Goal: Task Accomplishment & Management: Manage account settings

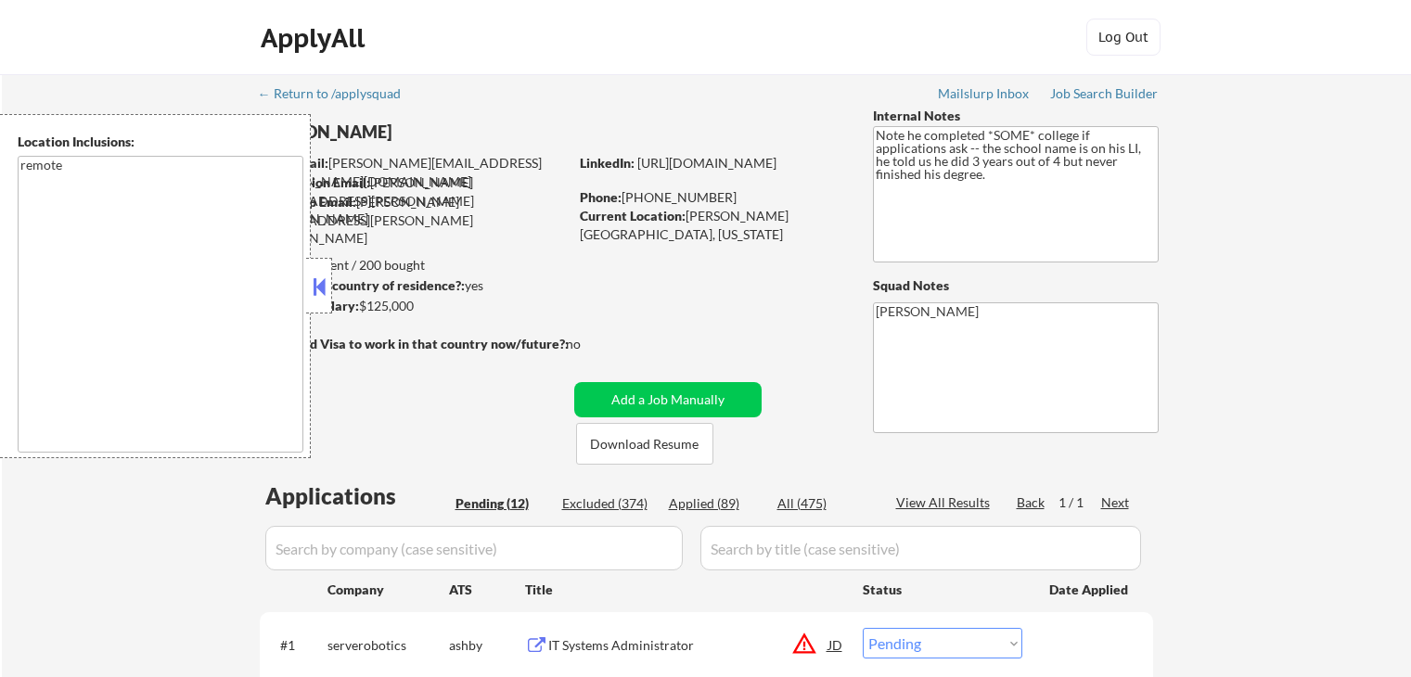
select select ""pending""
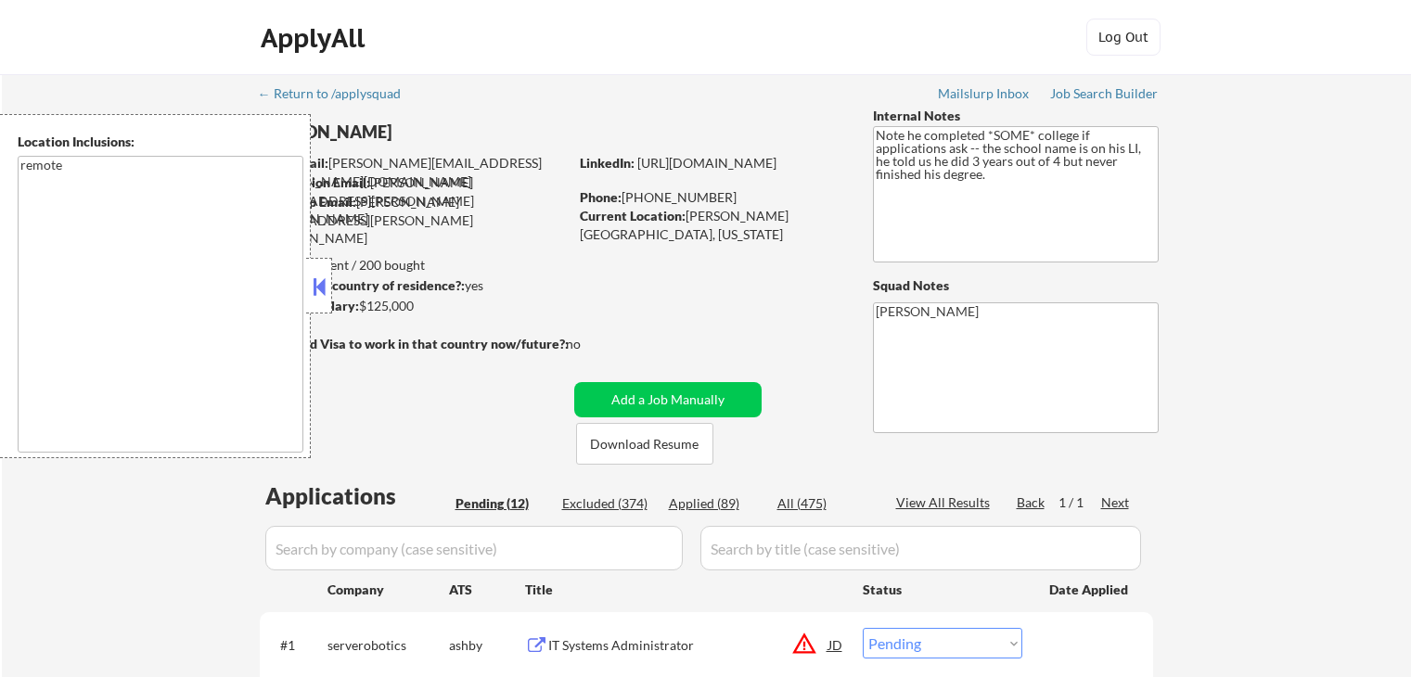
select select ""pending""
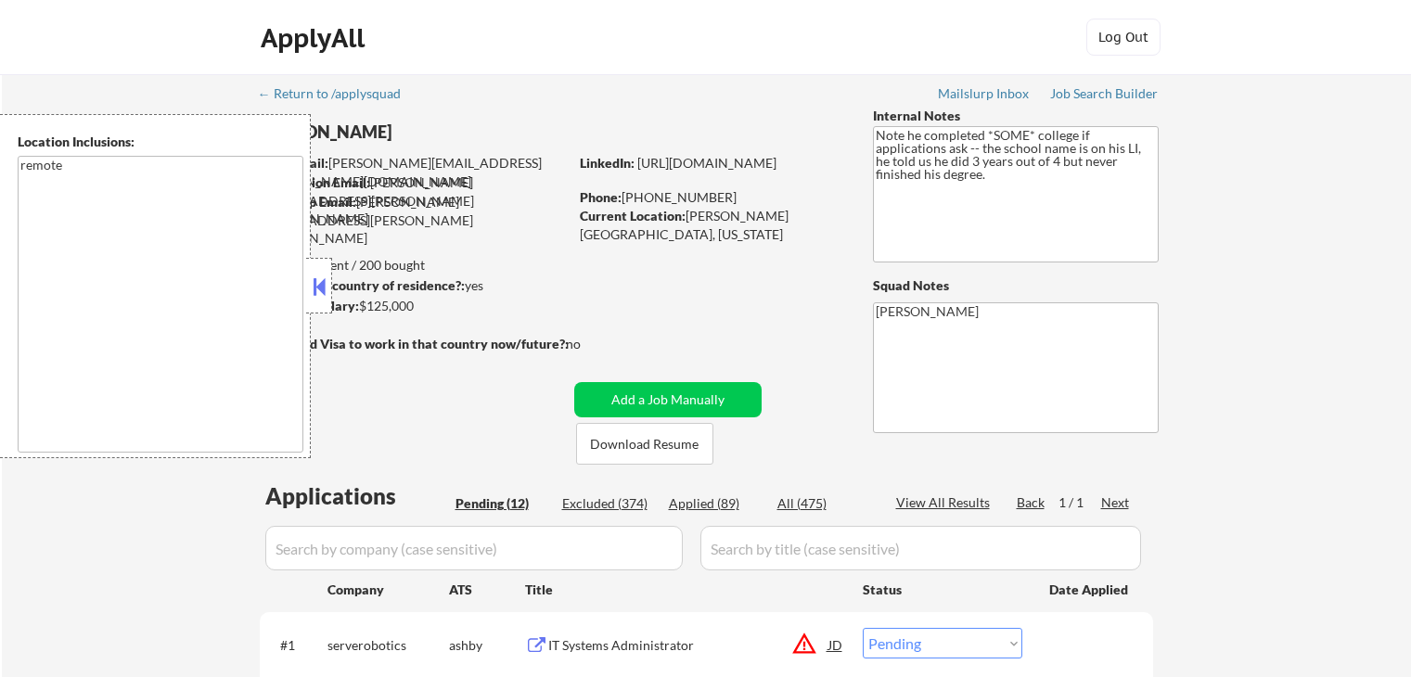
select select ""pending""
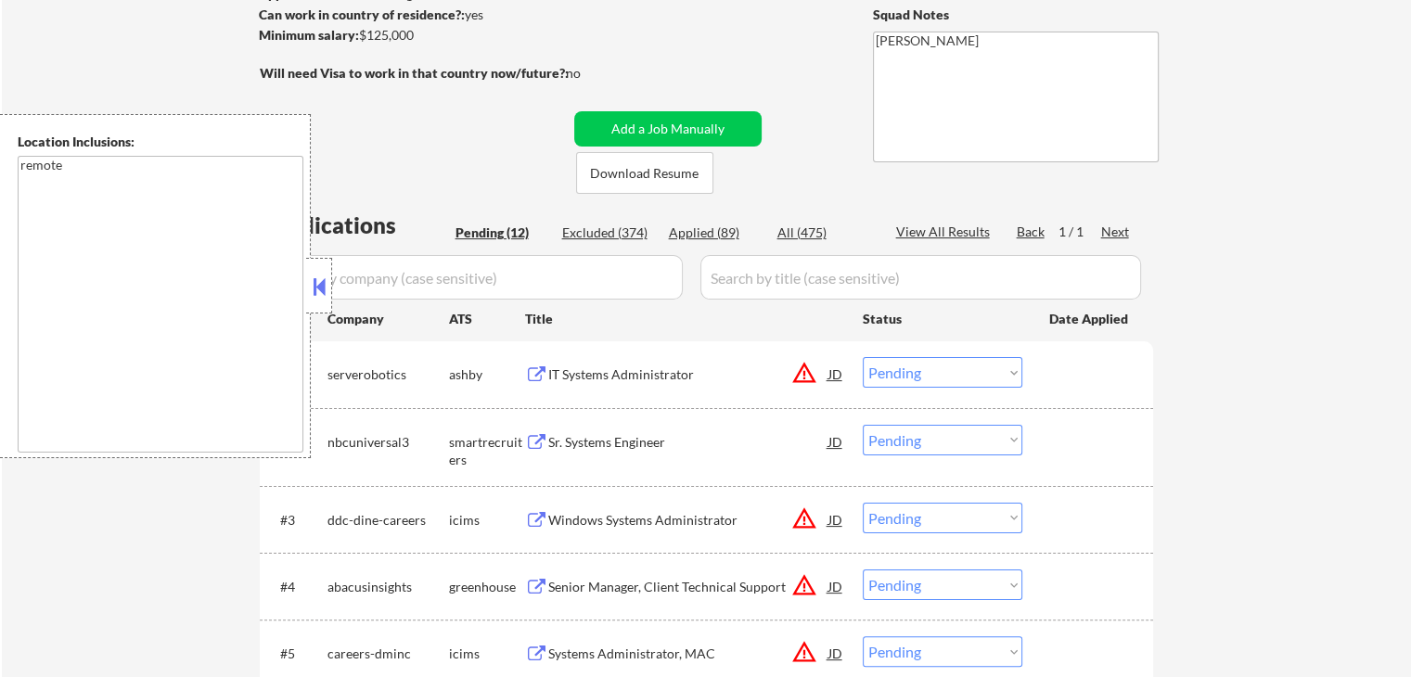
scroll to position [371, 0]
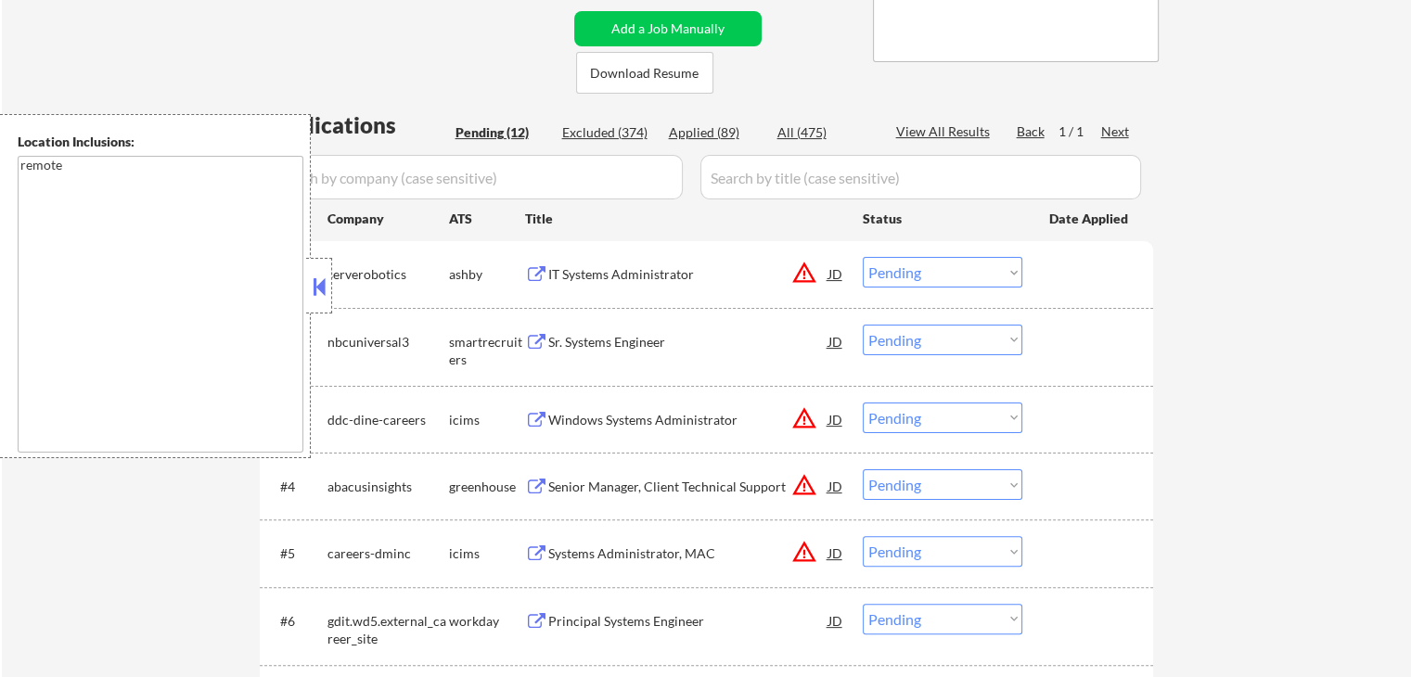
click at [583, 276] on div "IT Systems Administrator" at bounding box center [688, 274] width 280 height 19
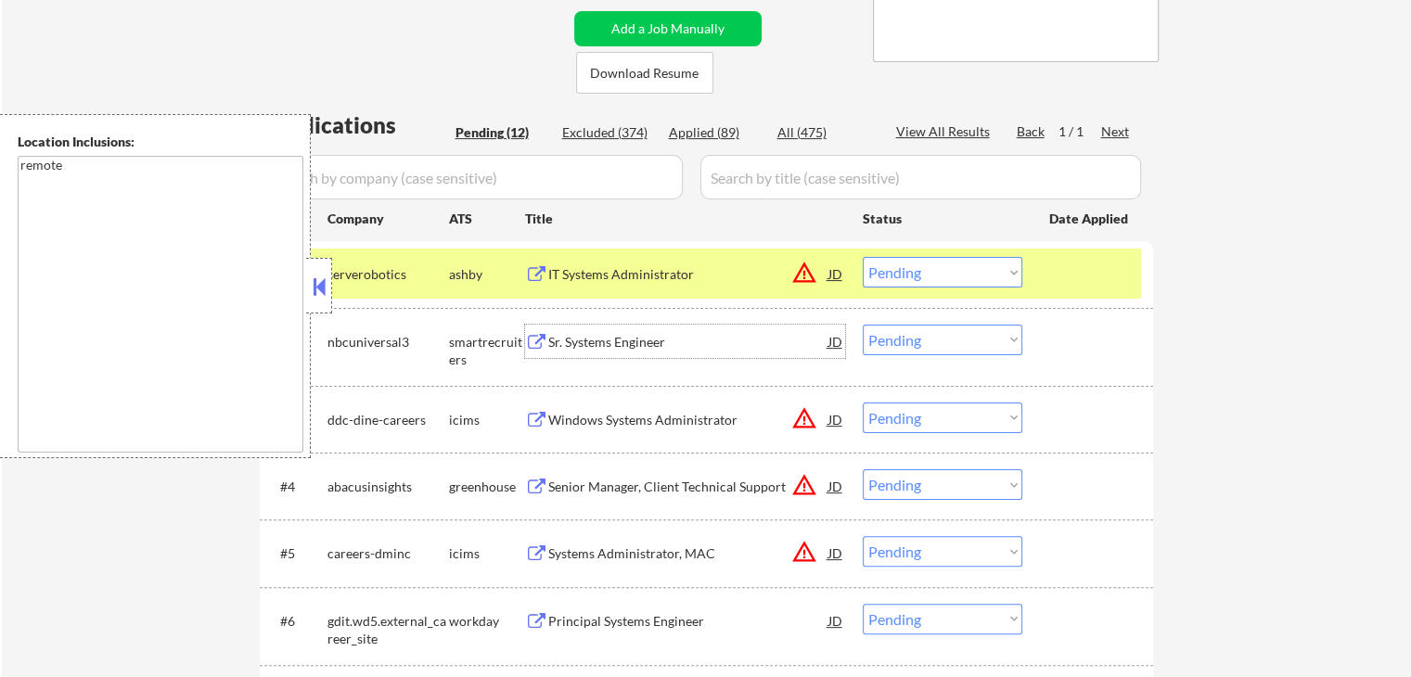
click at [594, 343] on div "Sr. Systems Engineer" at bounding box center [688, 342] width 280 height 19
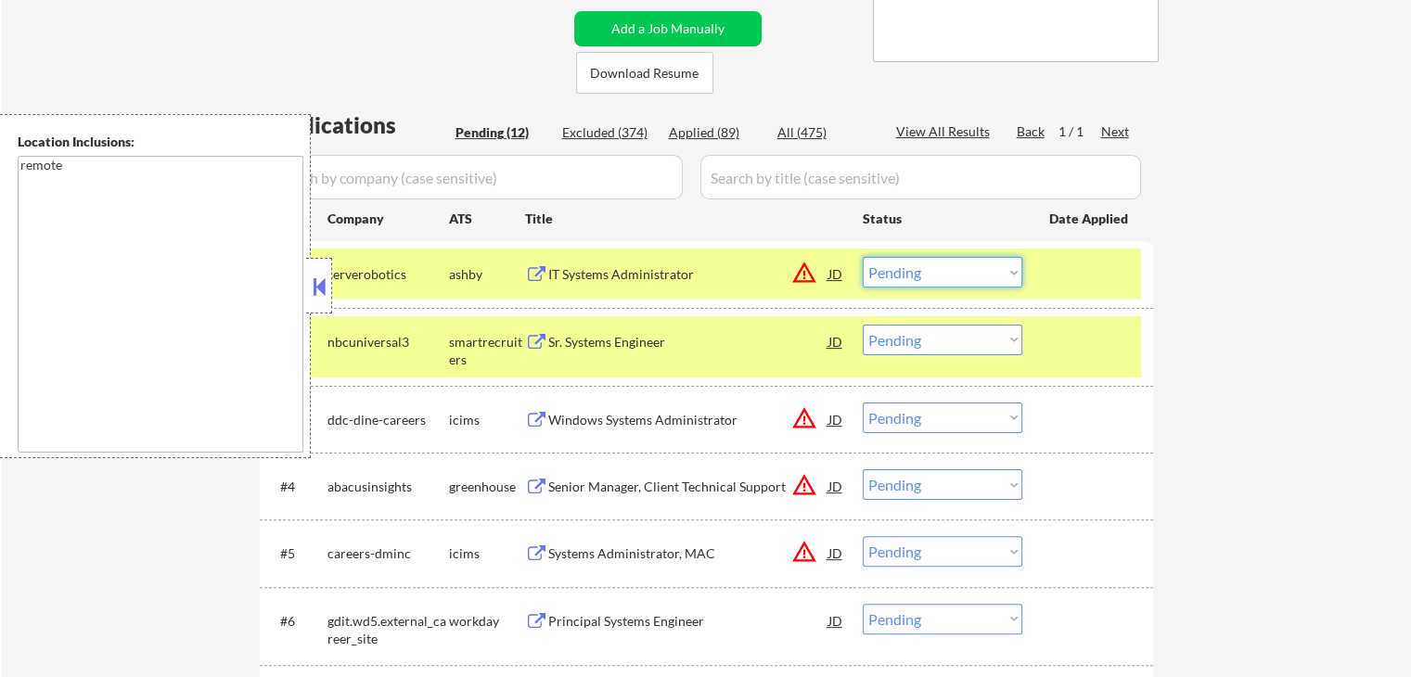
click at [907, 284] on select "Choose an option... Pending Applied Excluded (Questions) Excluded (Expired) Exc…" at bounding box center [943, 272] width 160 height 31
click at [863, 257] on select "Choose an option... Pending Applied Excluded (Questions) Excluded (Expired) Exc…" at bounding box center [943, 272] width 160 height 31
select select ""pending""
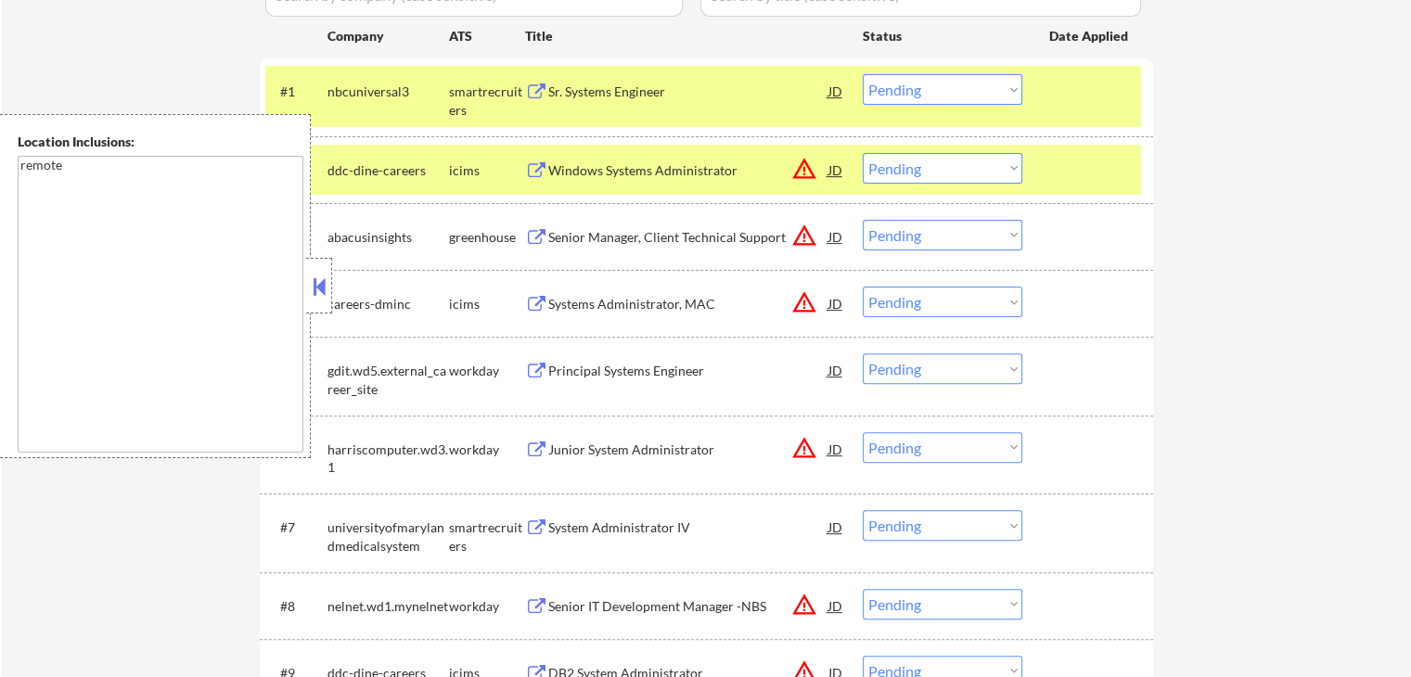
scroll to position [557, 0]
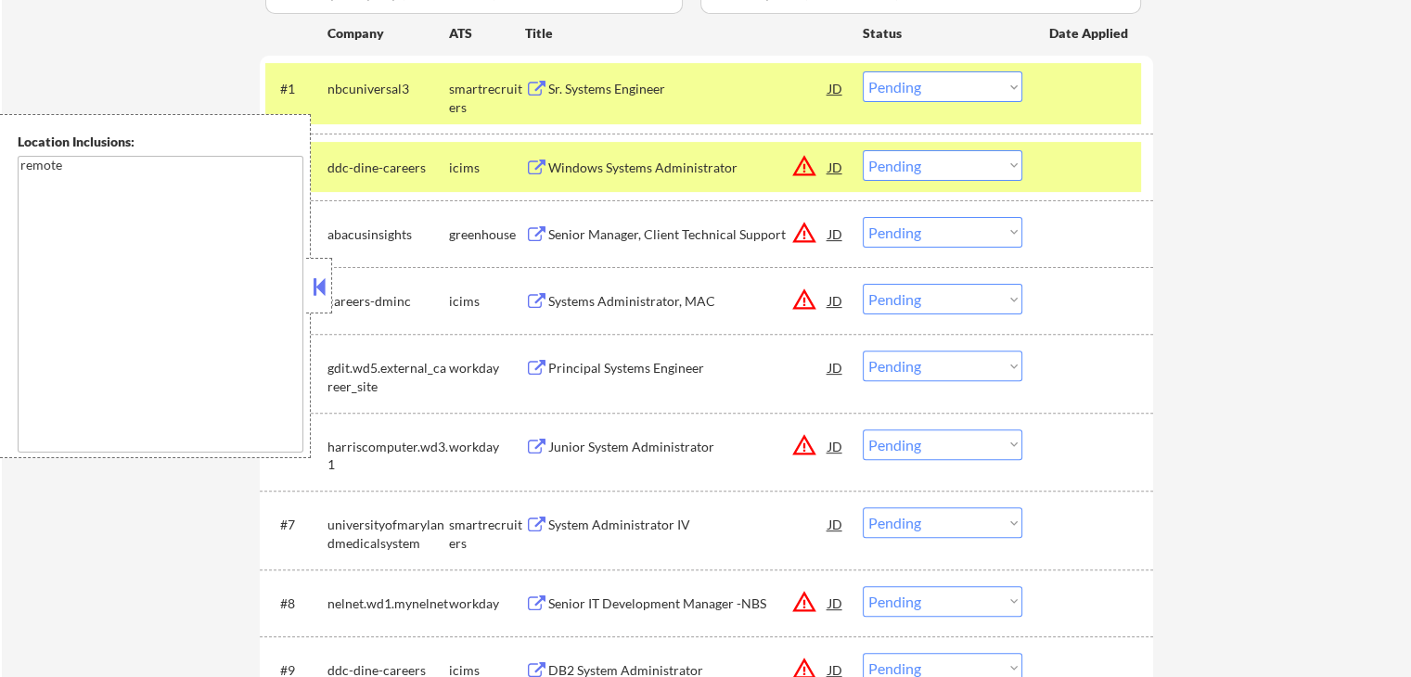
click at [975, 161] on select "Choose an option... Pending Applied Excluded (Questions) Excluded (Expired) Exc…" at bounding box center [943, 165] width 160 height 31
click at [863, 150] on select "Choose an option... Pending Applied Excluded (Questions) Excluded (Expired) Exc…" at bounding box center [943, 165] width 160 height 31
select select ""pending""
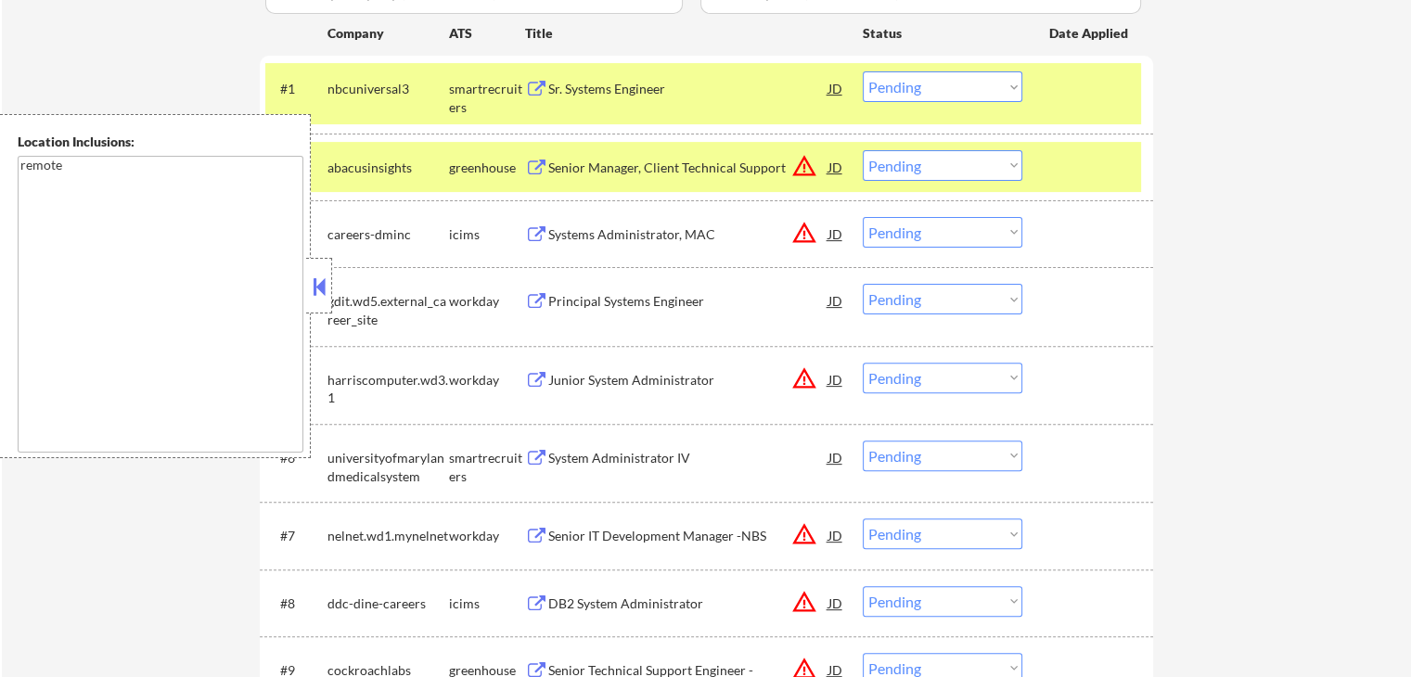
click at [622, 86] on div "Sr. Systems Engineer" at bounding box center [688, 89] width 280 height 19
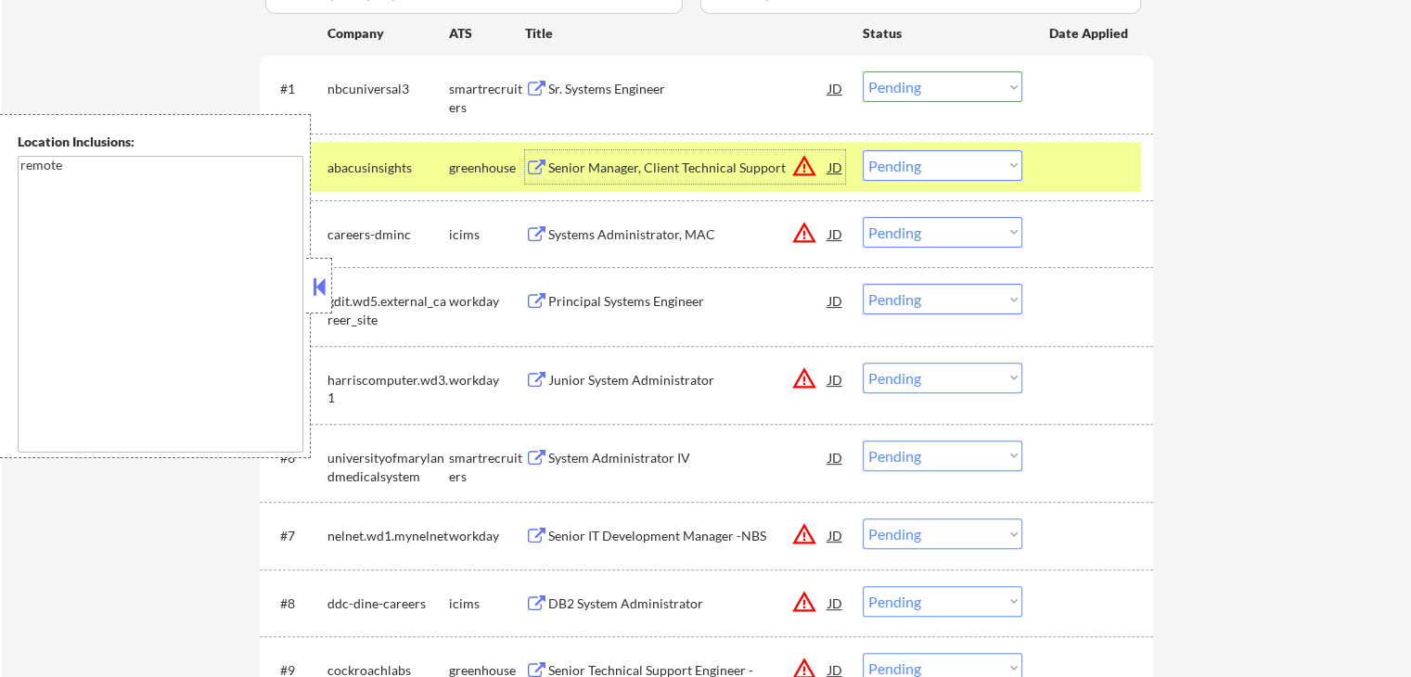
click at [643, 174] on div "Senior Manager, Client Technical Support" at bounding box center [688, 168] width 280 height 19
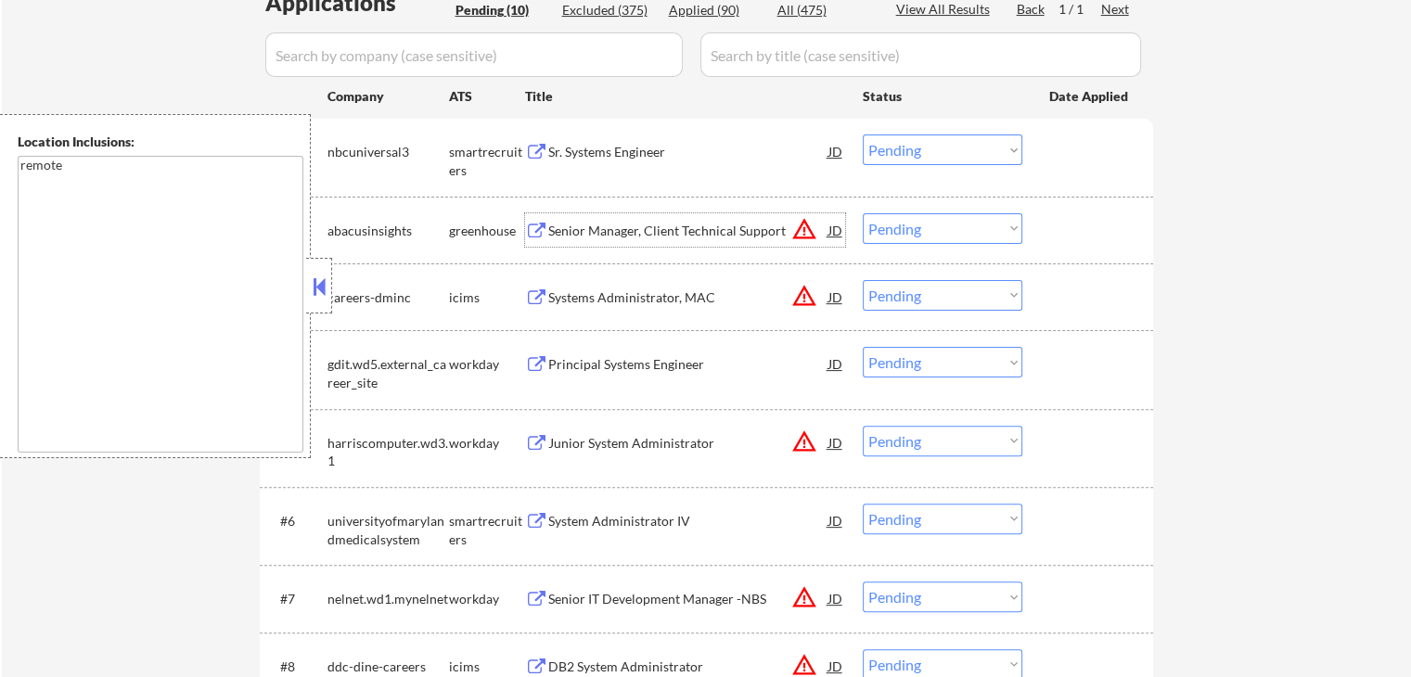
scroll to position [464, 0]
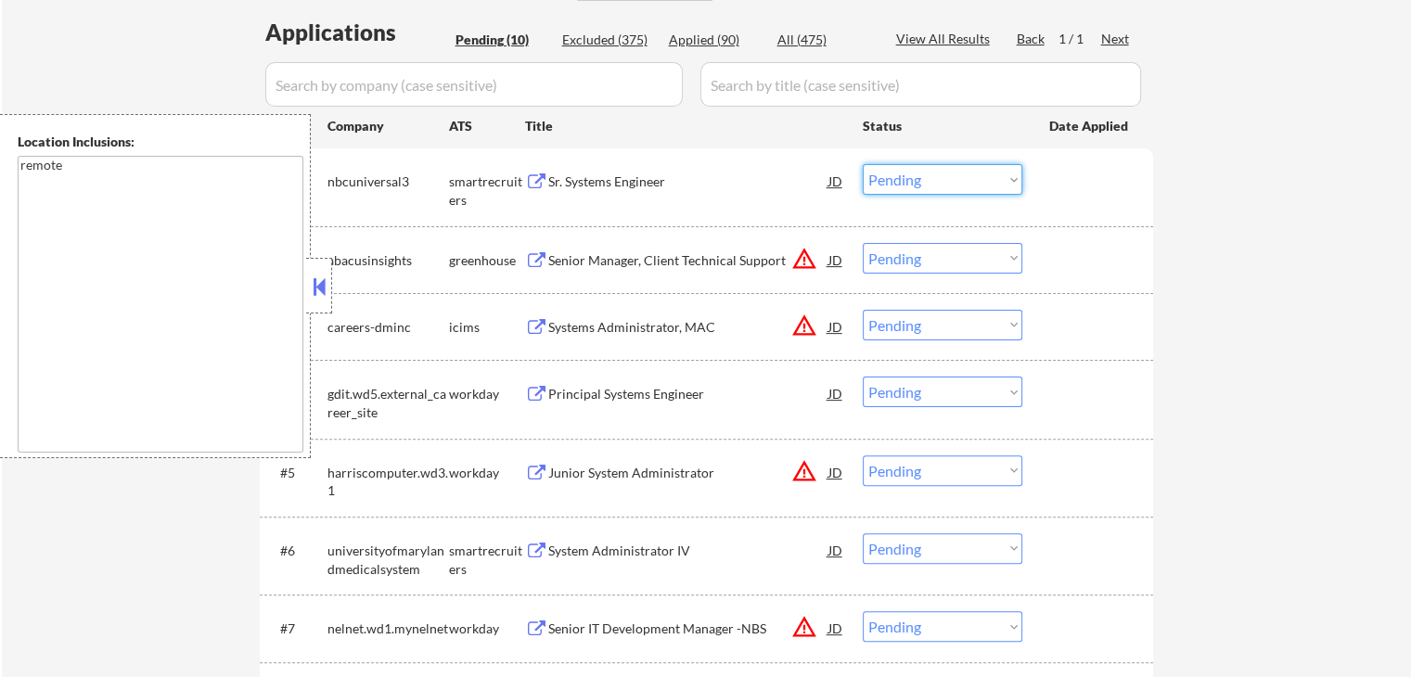
drag, startPoint x: 905, startPoint y: 178, endPoint x: 908, endPoint y: 193, distance: 15.1
click at [905, 179] on select "Choose an option... Pending Applied Excluded (Questions) Excluded (Expired) Exc…" at bounding box center [943, 179] width 160 height 31
click at [863, 164] on select "Choose an option... Pending Applied Excluded (Questions) Excluded (Expired) Exc…" at bounding box center [943, 179] width 160 height 31
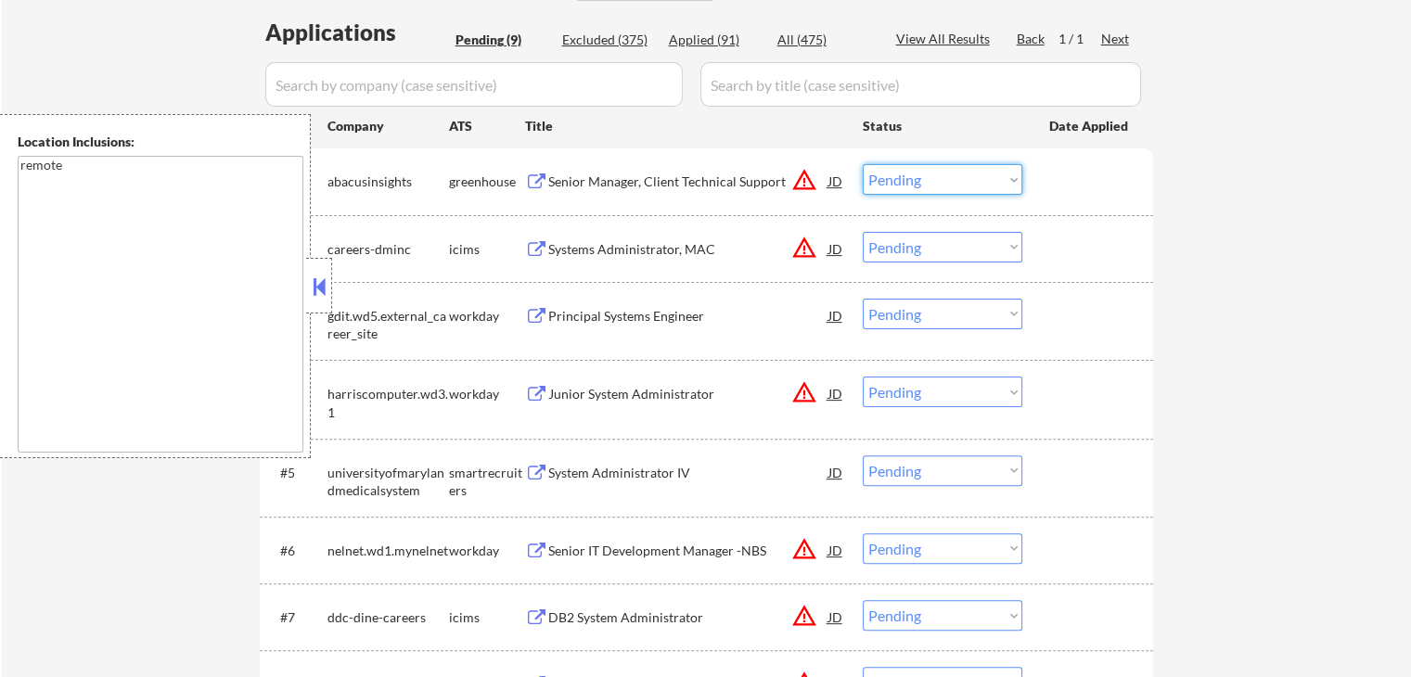
click at [934, 186] on select "Choose an option... Pending Applied Excluded (Questions) Excluded (Expired) Exc…" at bounding box center [943, 179] width 160 height 31
click at [863, 164] on select "Choose an option... Pending Applied Excluded (Questions) Excluded (Expired) Exc…" at bounding box center [943, 179] width 160 height 31
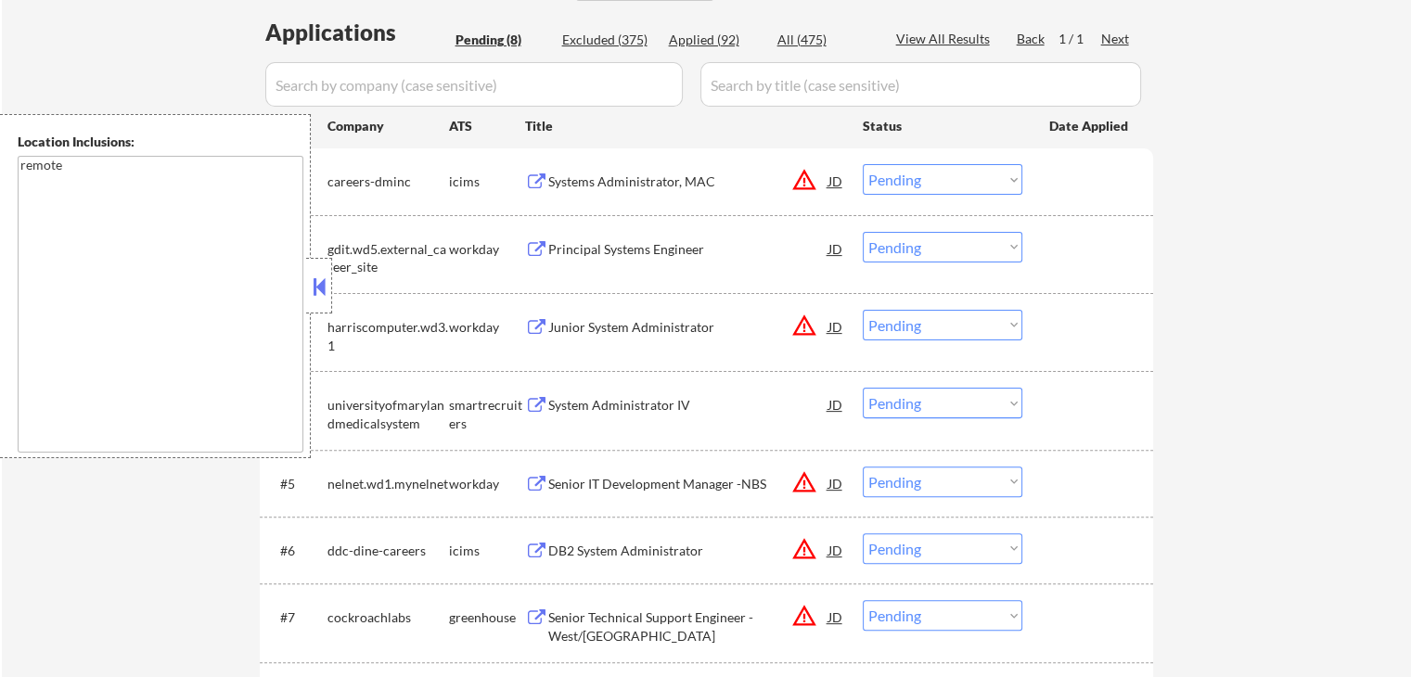
click at [917, 180] on select "Choose an option... Pending Applied Excluded (Questions) Excluded (Expired) Exc…" at bounding box center [943, 179] width 160 height 31
click at [863, 164] on select "Choose an option... Pending Applied Excluded (Questions) Excluded (Expired) Exc…" at bounding box center [943, 179] width 160 height 31
select select ""pending""
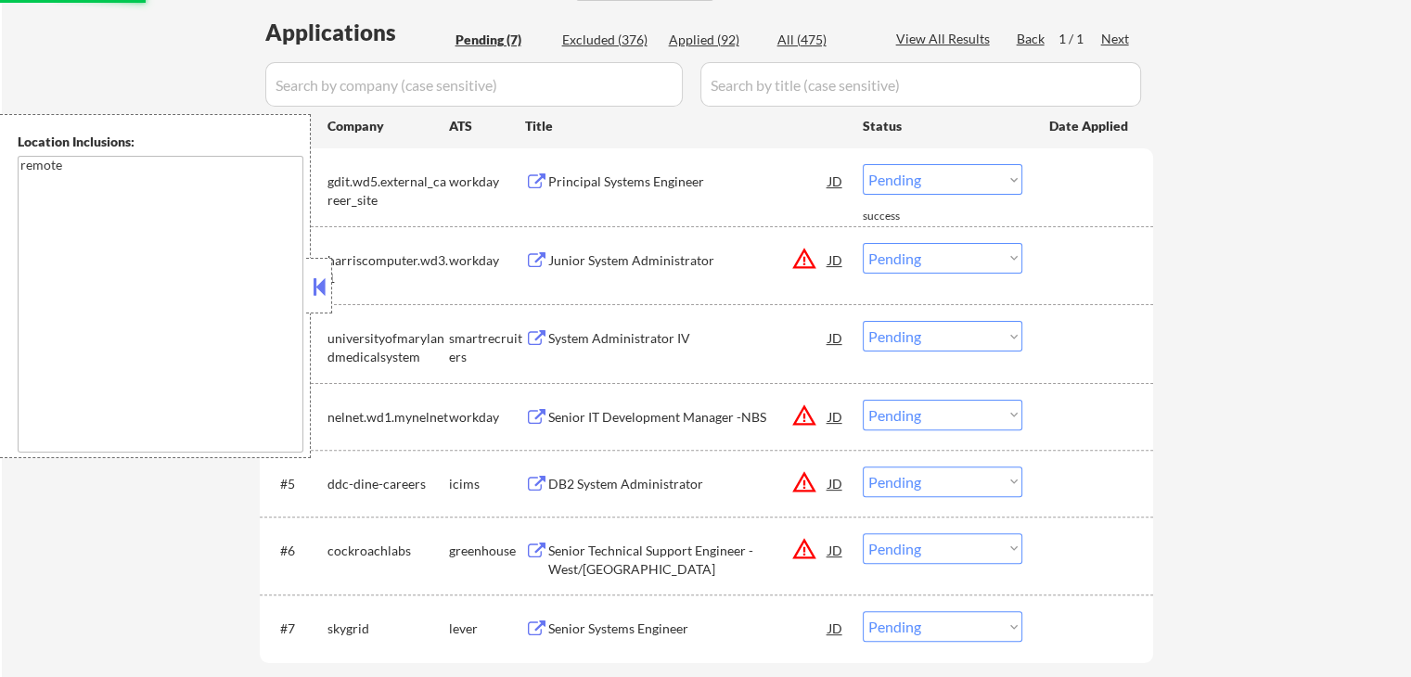
click at [586, 333] on div "System Administrator IV" at bounding box center [688, 338] width 280 height 19
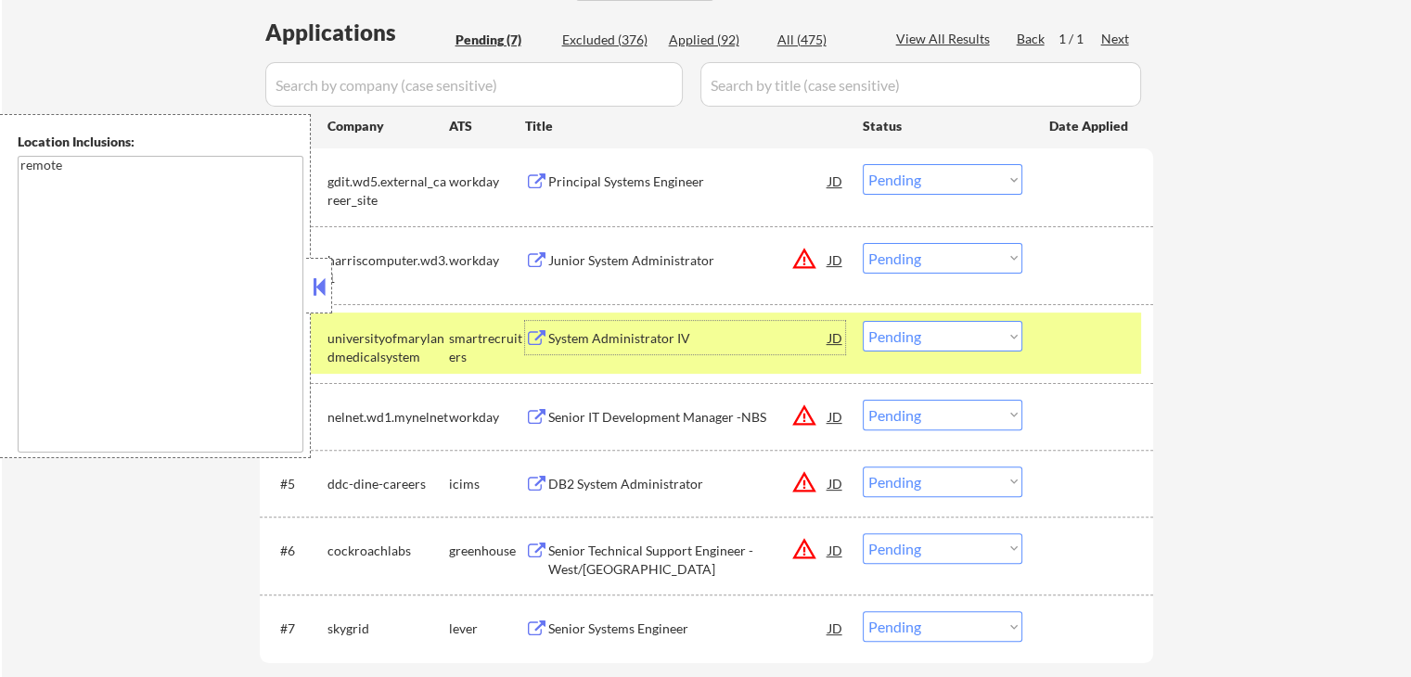
drag, startPoint x: 946, startPoint y: 336, endPoint x: 954, endPoint y: 346, distance: 12.6
click at [948, 336] on select "Choose an option... Pending Applied Excluded (Questions) Excluded (Expired) Exc…" at bounding box center [943, 336] width 160 height 31
click at [863, 321] on select "Choose an option... Pending Applied Excluded (Questions) Excluded (Expired) Exc…" at bounding box center [943, 336] width 160 height 31
select select ""pending""
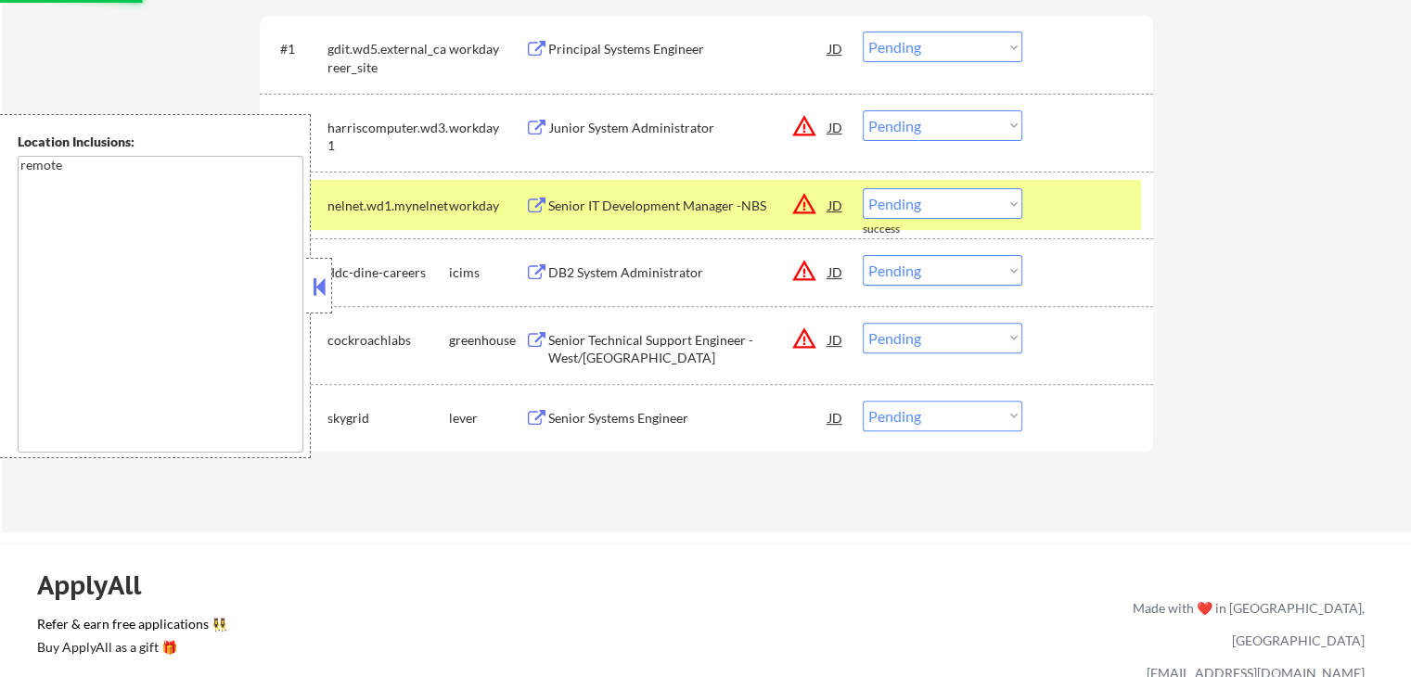
scroll to position [649, 0]
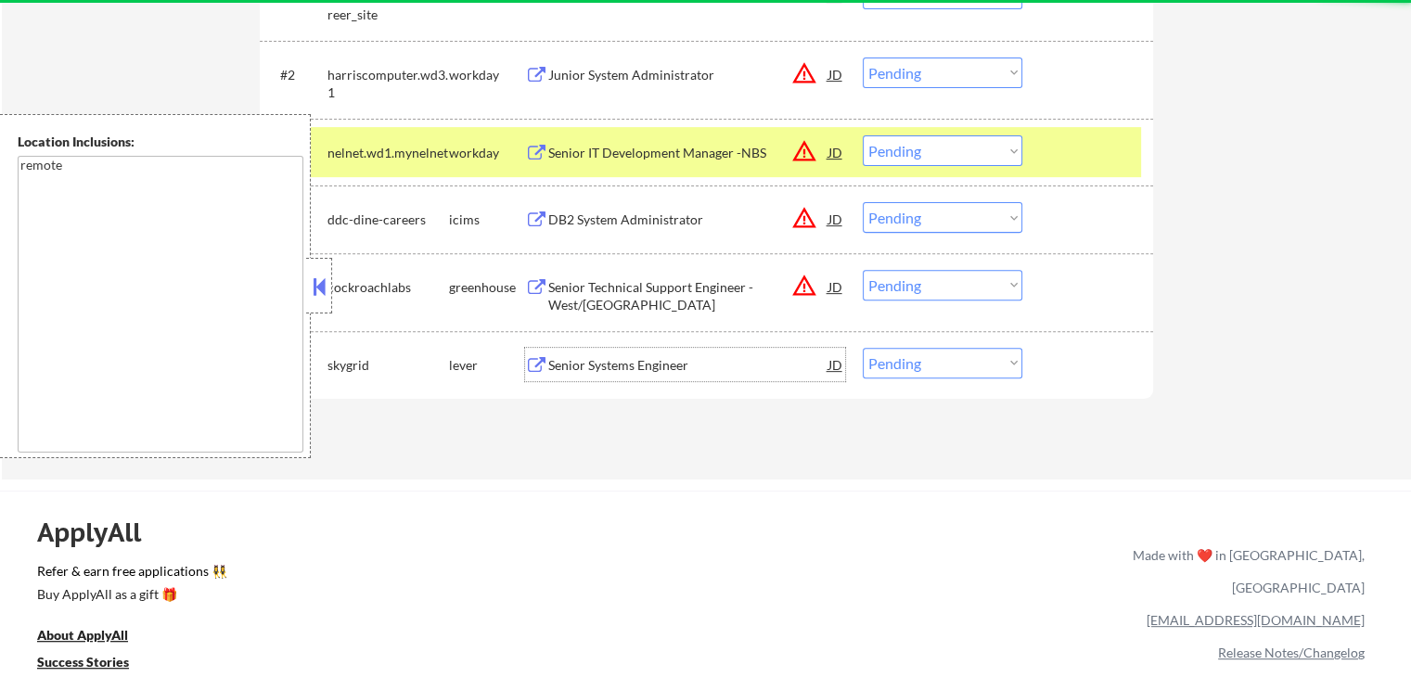
click at [586, 365] on div "Senior Systems Engineer" at bounding box center [688, 365] width 280 height 19
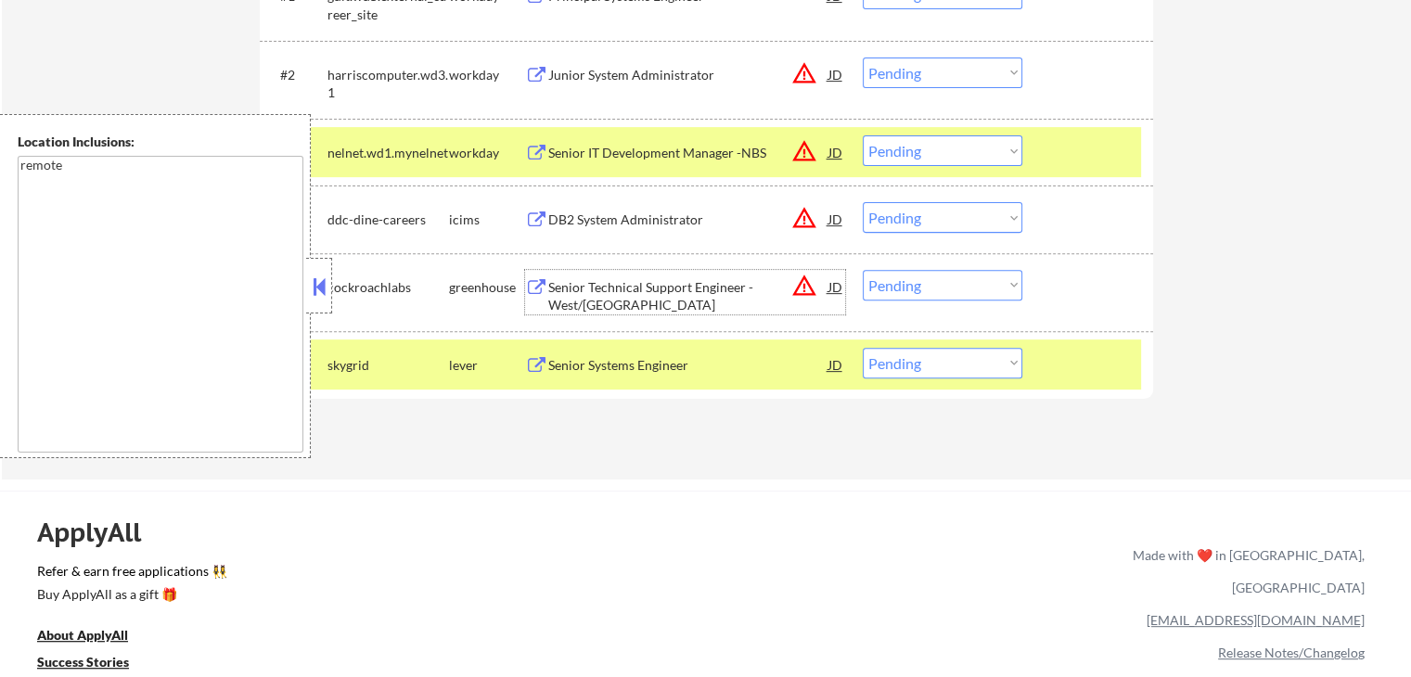
click at [619, 290] on div "Senior Technical Support Engineer - West/[GEOGRAPHIC_DATA]" at bounding box center [688, 296] width 280 height 36
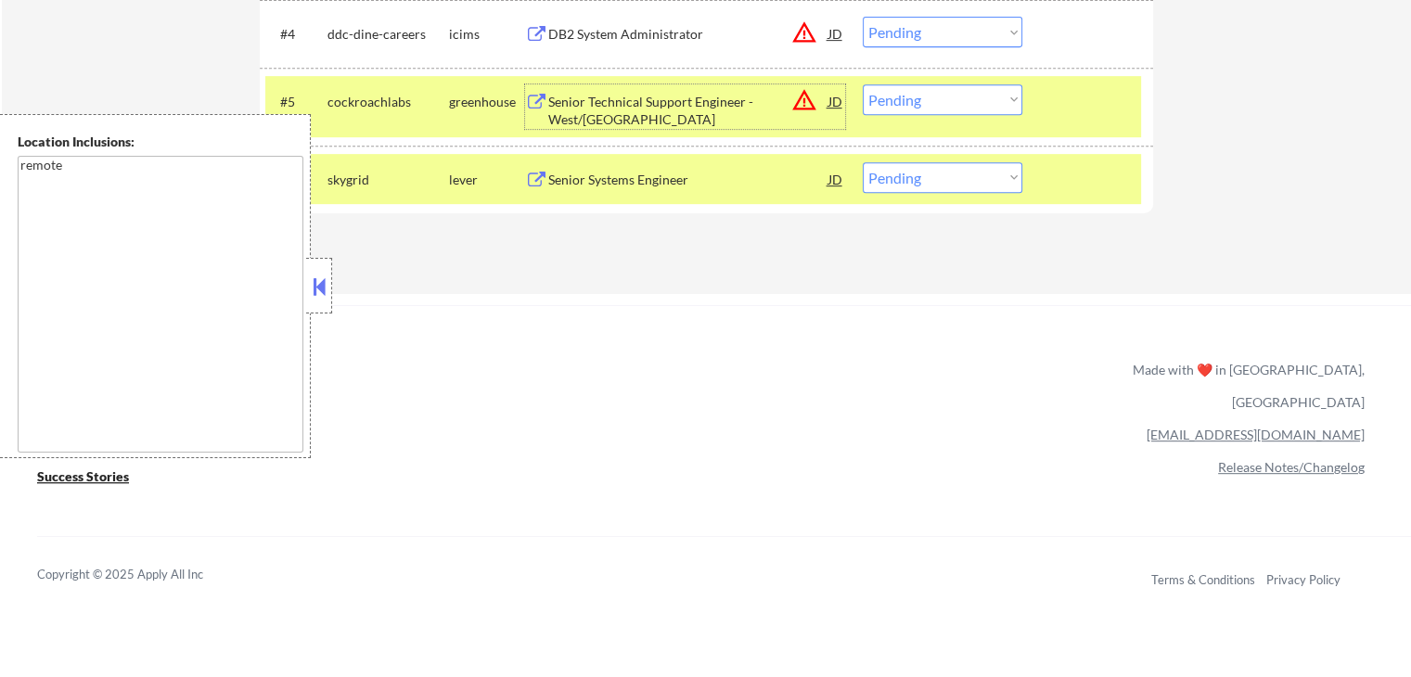
scroll to position [742, 0]
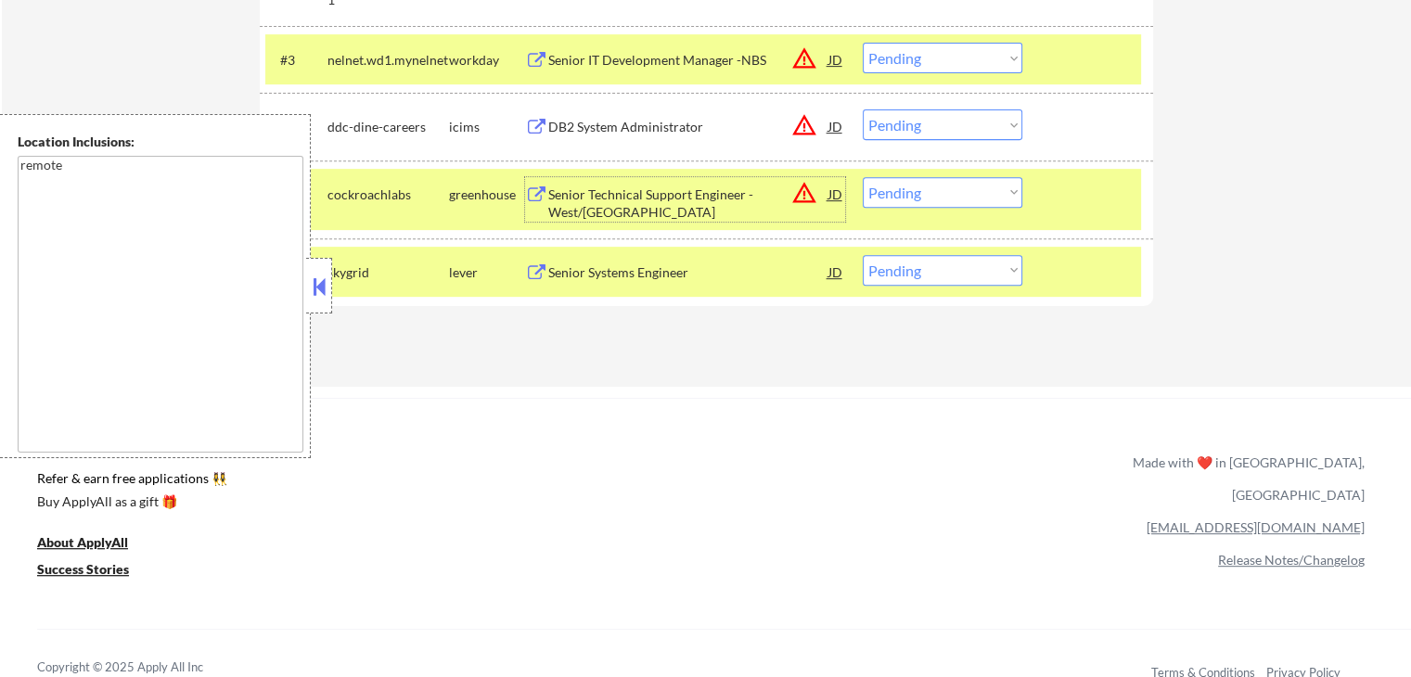
click at [833, 264] on div "JD" at bounding box center [836, 271] width 19 height 33
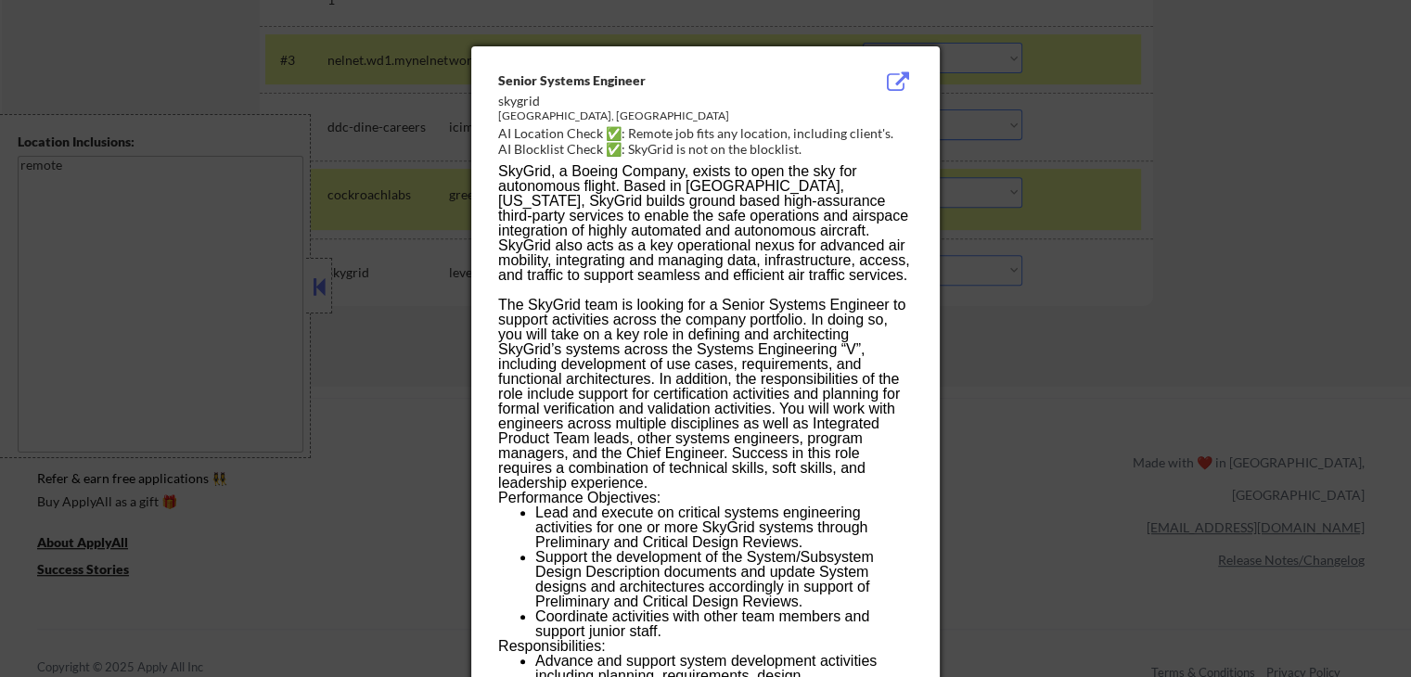
click at [1102, 166] on div at bounding box center [705, 338] width 1411 height 677
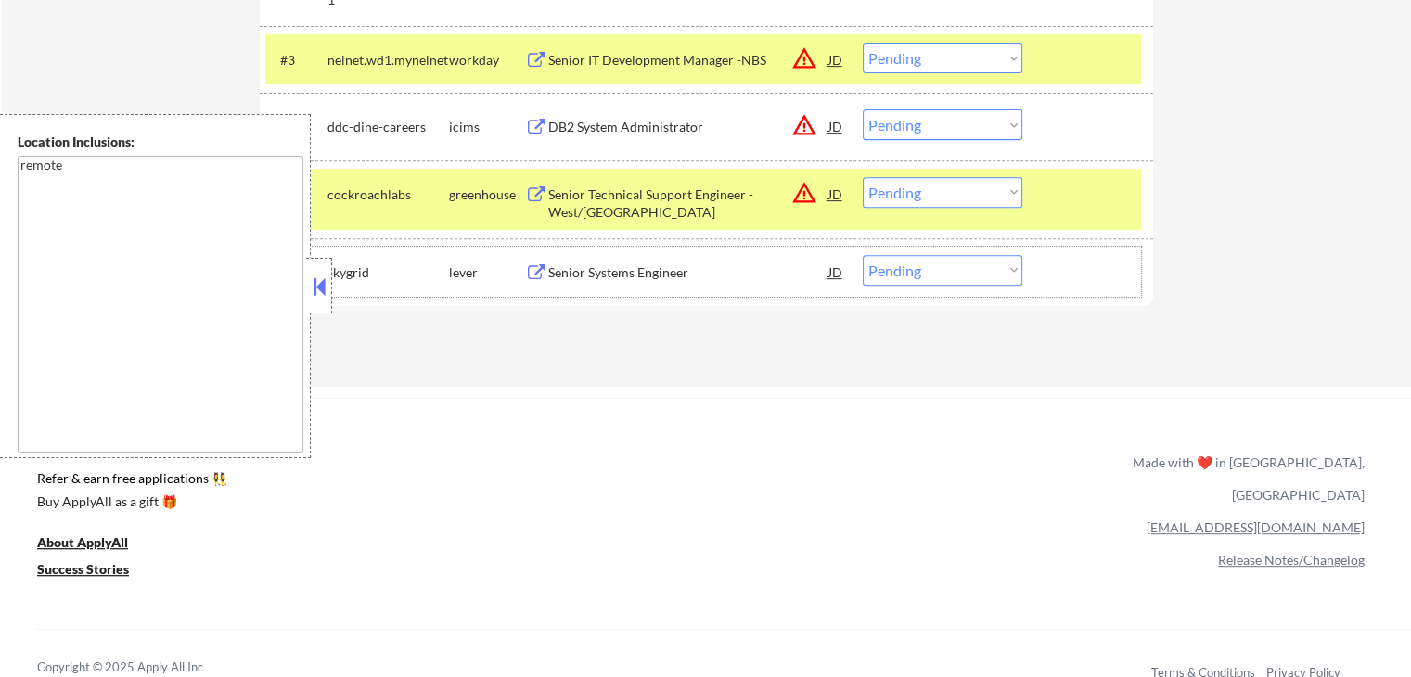
click at [927, 286] on div "#6 skygrid lever Senior Systems Engineer JD warning_amber Choose an option... P…" at bounding box center [703, 272] width 876 height 50
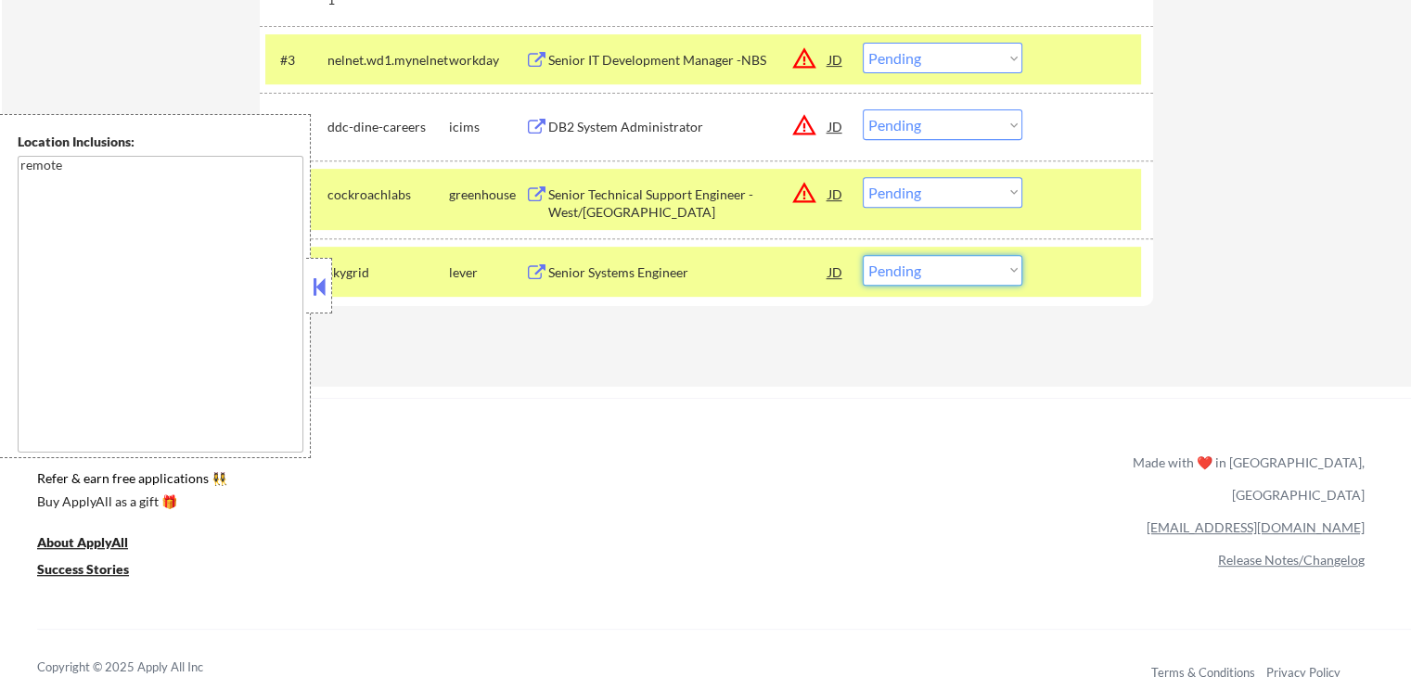
click at [977, 268] on select "Choose an option... Pending Applied Excluded (Questions) Excluded (Expired) Exc…" at bounding box center [943, 270] width 160 height 31
select select ""excluded__bad_match_""
click at [863, 255] on select "Choose an option... Pending Applied Excluded (Questions) Excluded (Expired) Exc…" at bounding box center [943, 270] width 160 height 31
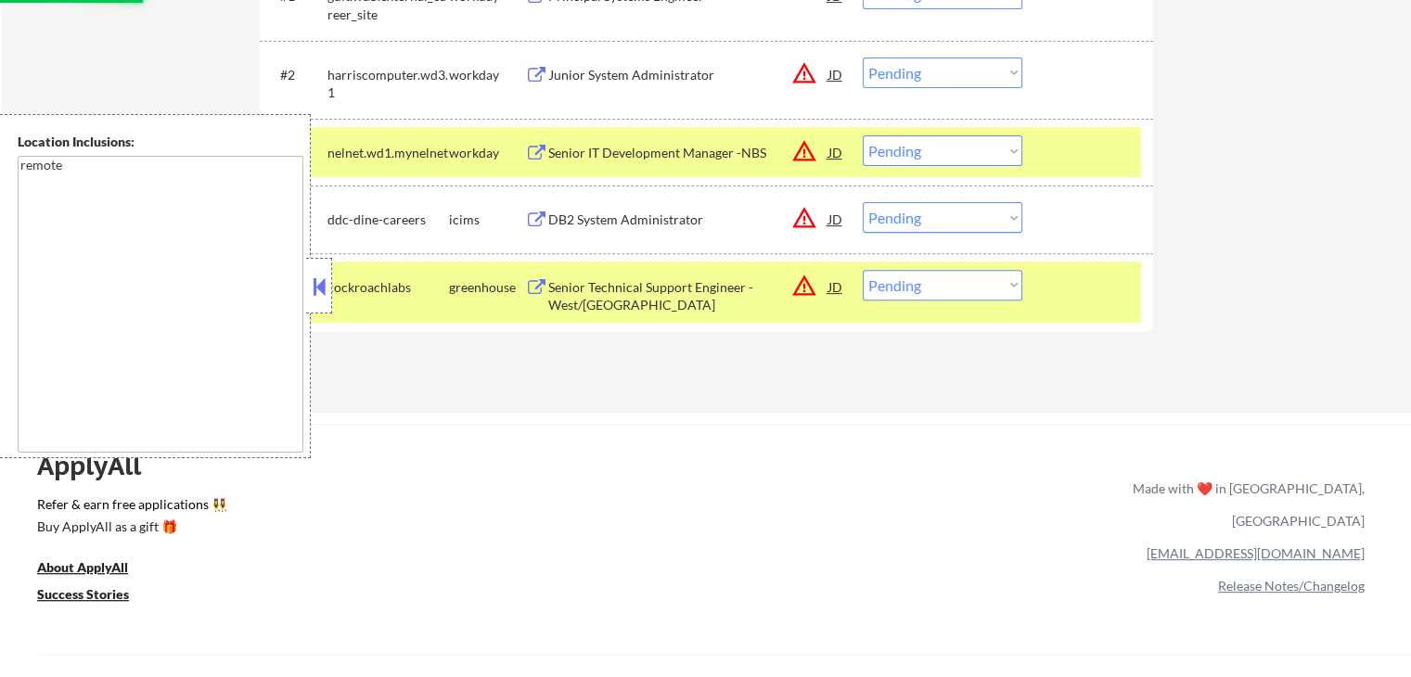
scroll to position [557, 0]
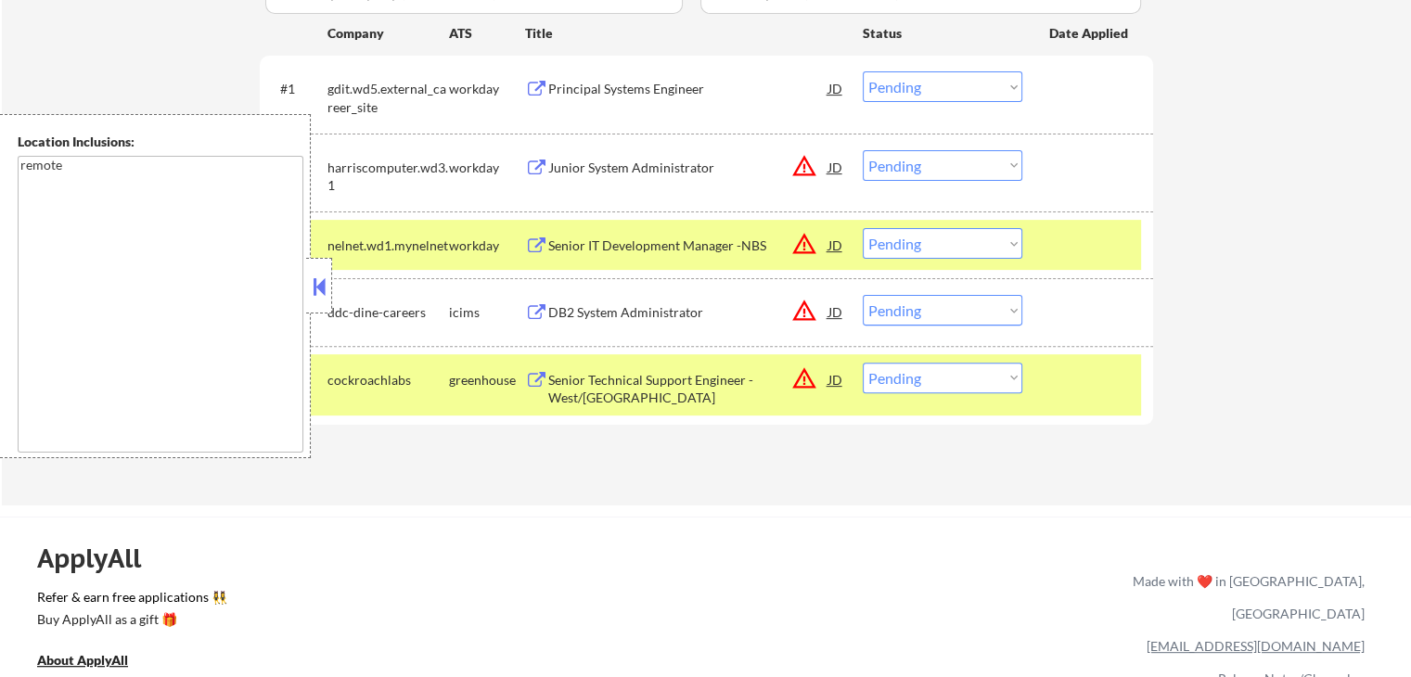
click at [670, 380] on div "Senior Technical Support Engineer - West/[GEOGRAPHIC_DATA]" at bounding box center [688, 389] width 280 height 36
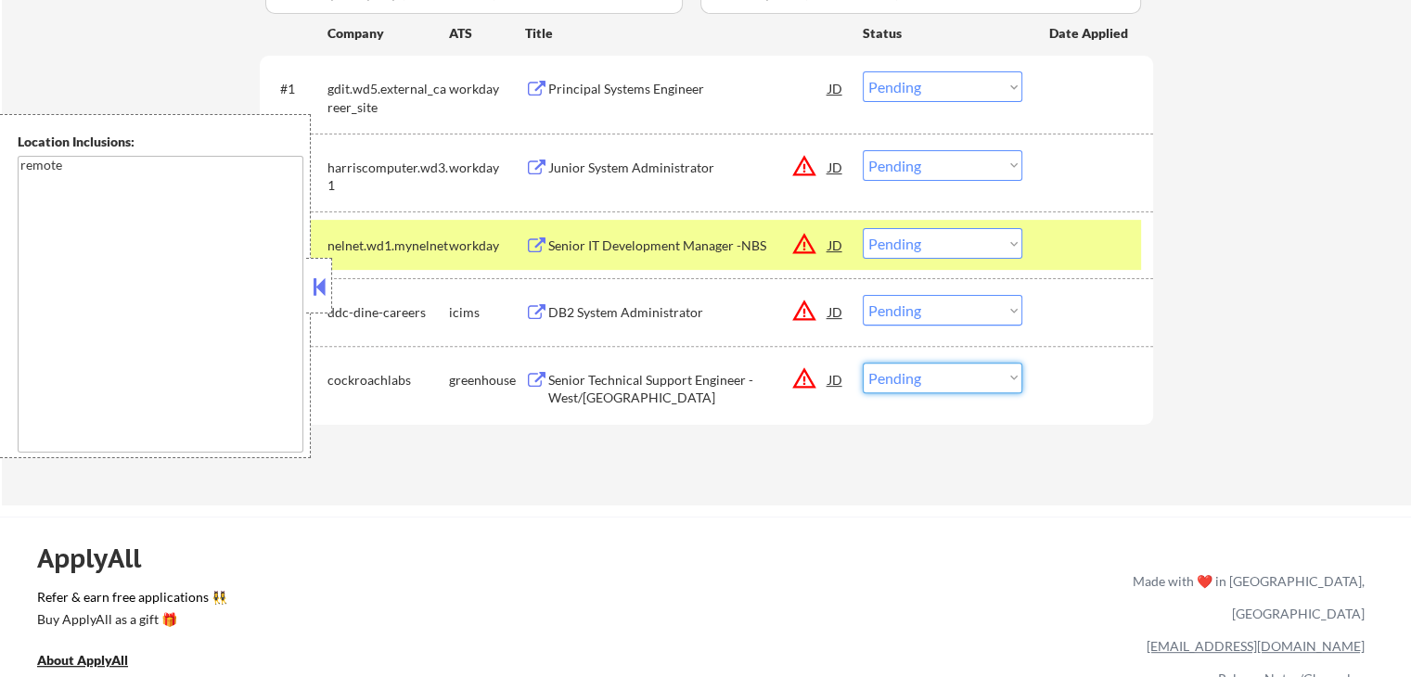
click at [942, 375] on select "Choose an option... Pending Applied Excluded (Questions) Excluded (Expired) Exc…" at bounding box center [943, 378] width 160 height 31
select select ""excluded__location_""
click at [863, 363] on select "Choose an option... Pending Applied Excluded (Questions) Excluded (Expired) Exc…" at bounding box center [943, 378] width 160 height 31
click at [943, 246] on select "Choose an option... Pending Applied Excluded (Questions) Excluded (Expired) Exc…" at bounding box center [943, 243] width 160 height 31
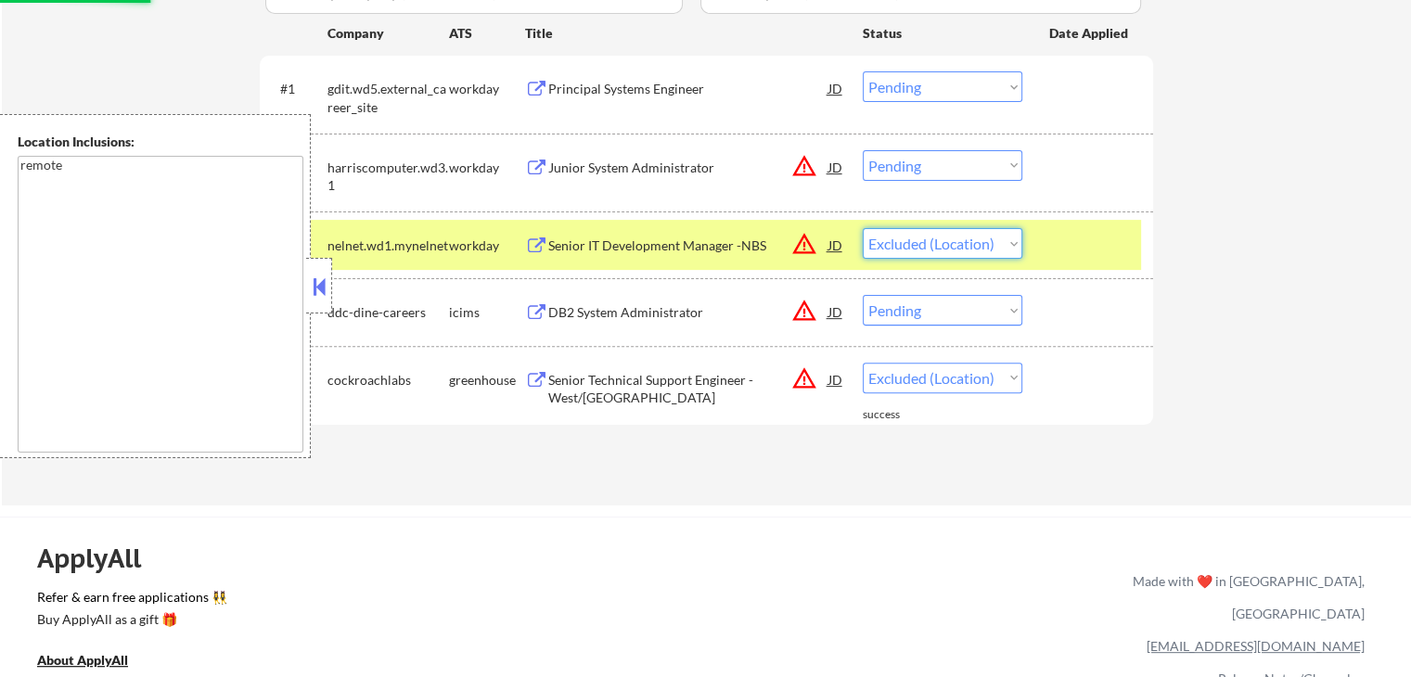
click at [863, 228] on select "Choose an option... Pending Applied Excluded (Questions) Excluded (Expired) Exc…" at bounding box center [943, 243] width 160 height 31
click at [942, 167] on select "Choose an option... Pending Applied Excluded (Questions) Excluded (Expired) Exc…" at bounding box center [943, 165] width 160 height 31
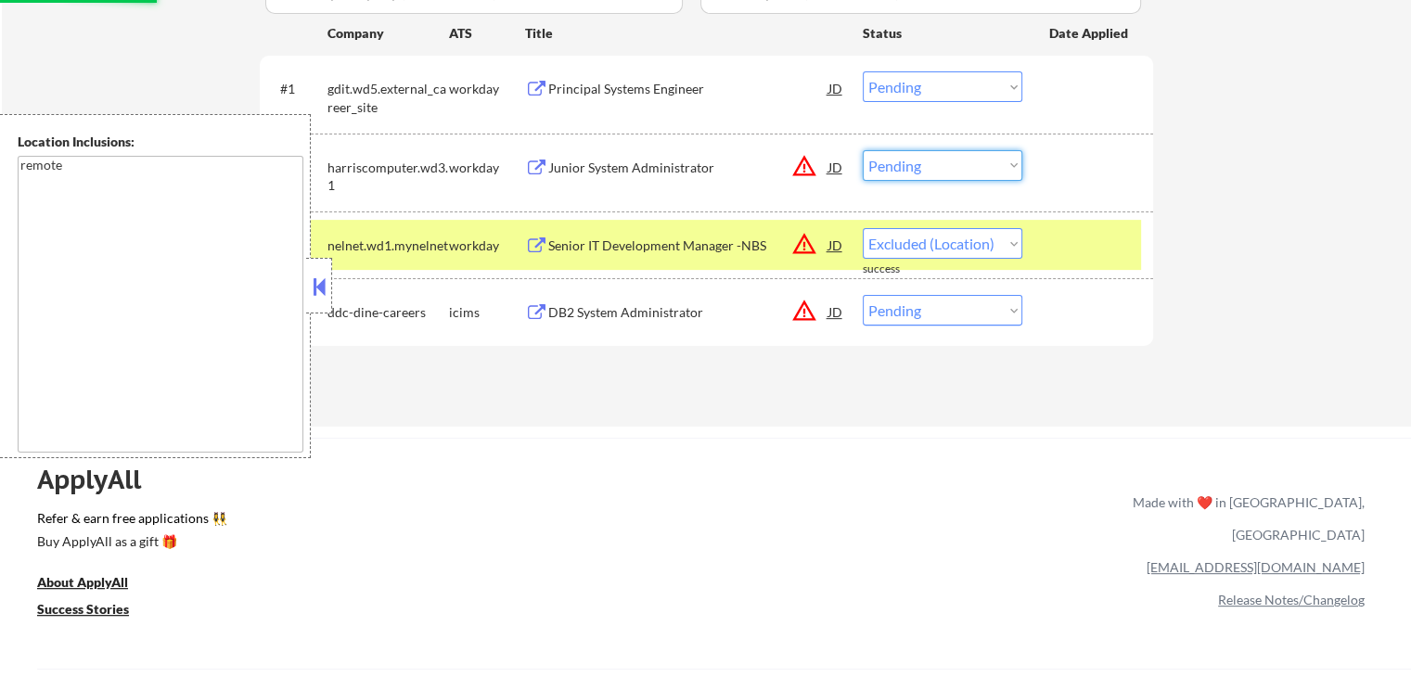
select select ""pending""
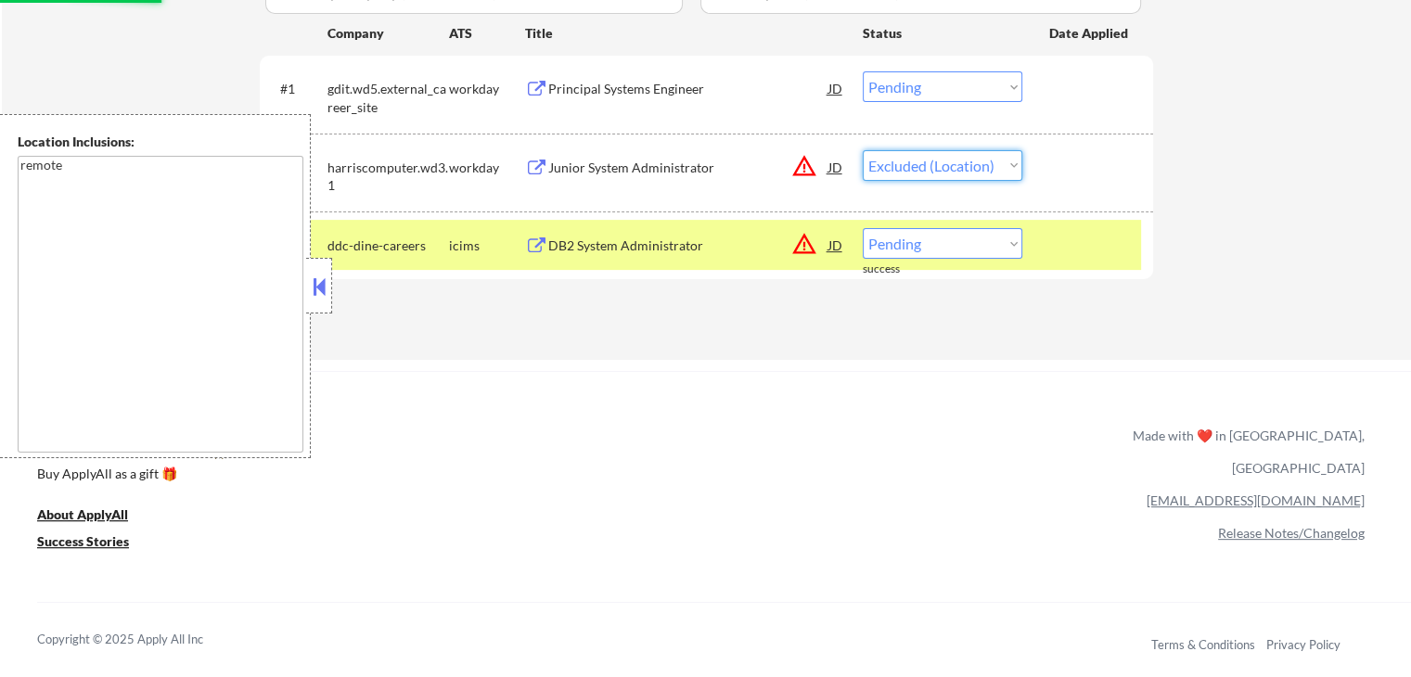
click at [863, 150] on select "Choose an option... Pending Applied Excluded (Questions) Excluded (Expired) Exc…" at bounding box center [943, 165] width 160 height 31
click at [922, 257] on select "Choose an option... Pending Applied Excluded (Questions) Excluded (Expired) Exc…" at bounding box center [943, 243] width 160 height 31
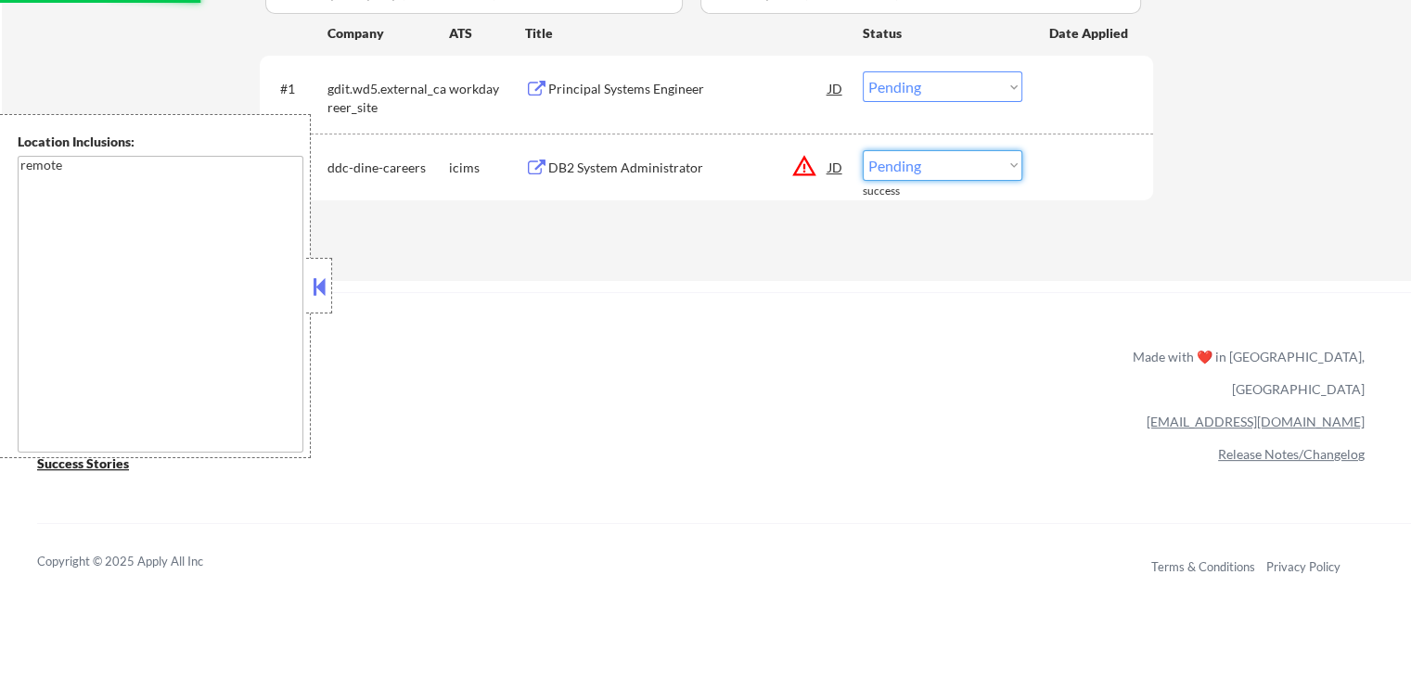
click at [933, 166] on select "Choose an option... Pending Applied Excluded (Questions) Excluded (Expired) Exc…" at bounding box center [943, 165] width 160 height 31
select select ""excluded__location_""
click at [863, 150] on select "Choose an option... Pending Applied Excluded (Questions) Excluded (Expired) Exc…" at bounding box center [943, 165] width 160 height 31
click at [900, 288] on div "← Return to /applysquad Mailslurp Inbox Job Search Builder [PERSON_NAME] User E…" at bounding box center [705, 337] width 1411 height 1789
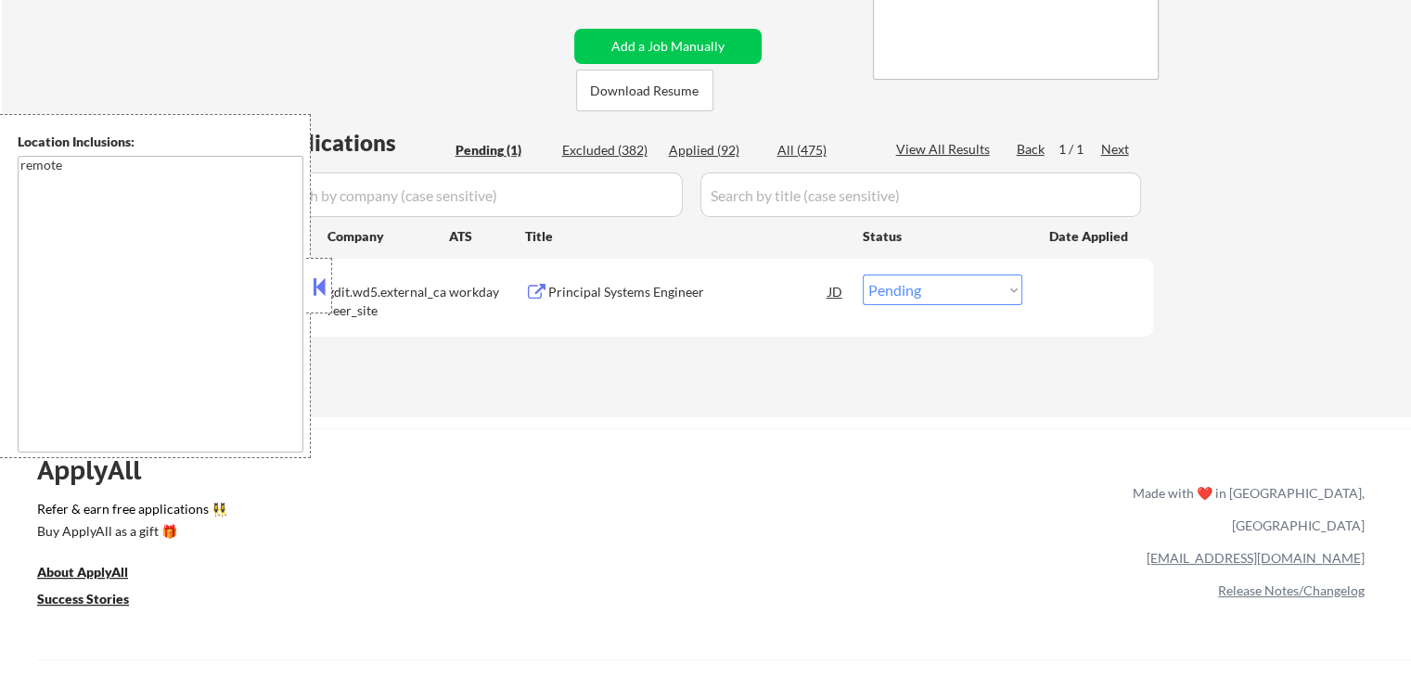
scroll to position [278, 0]
